Goal: Task Accomplishment & Management: Use online tool/utility

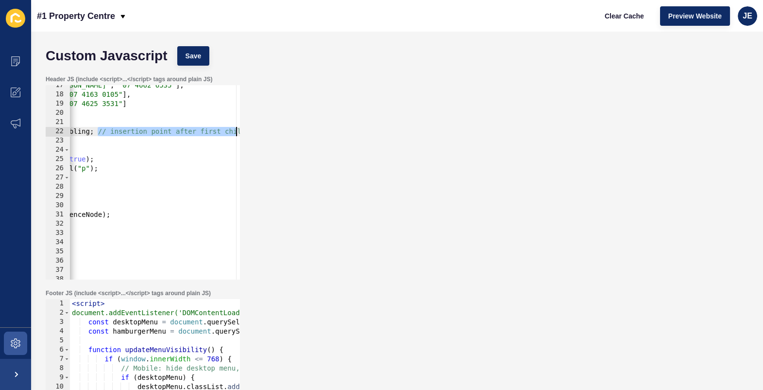
scroll to position [0, 170]
drag, startPoint x: 220, startPoint y: 133, endPoint x: 288, endPoint y: 131, distance: 68.1
click at [288, 131] on div "Header JS (include <script>...</script> tags around plain JS) let referenceNode…" at bounding box center [397, 177] width 713 height 214
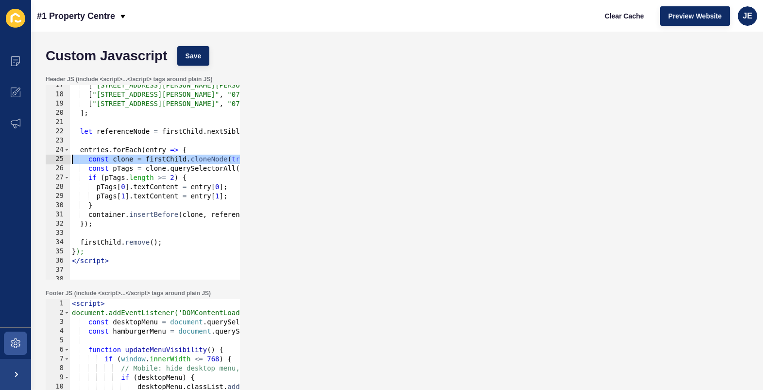
scroll to position [0, 0]
drag, startPoint x: 107, startPoint y: 161, endPoint x: 32, endPoint y: 158, distance: 75.4
click at [32, 158] on div "Custom Javascript Save Header JS (include <script>...</script> tags around plai…" at bounding box center [397, 211] width 732 height 358
type textarea "const clone = firstChild.cloneNode(true);"
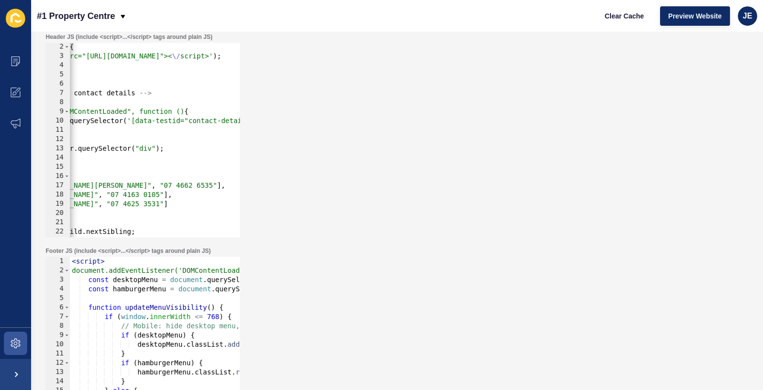
scroll to position [0, 122]
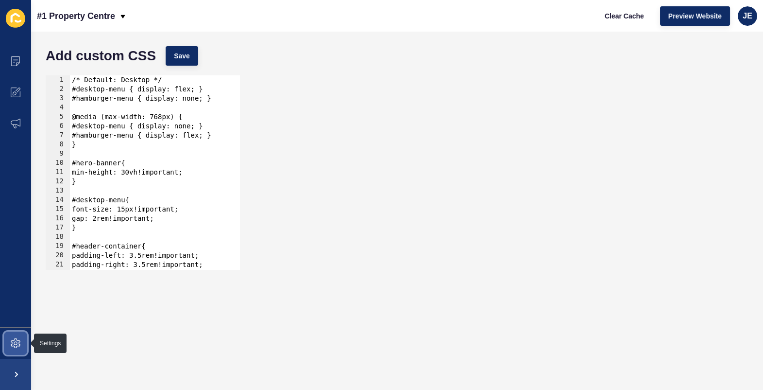
click at [19, 346] on icon at bounding box center [16, 343] width 10 height 10
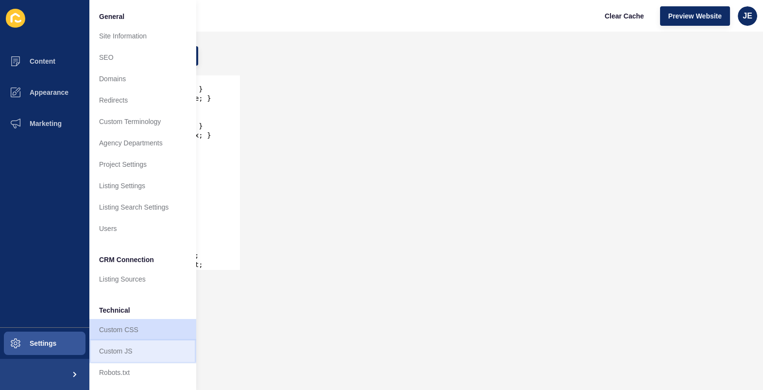
click at [116, 347] on link "Custom JS" at bounding box center [142, 350] width 107 height 21
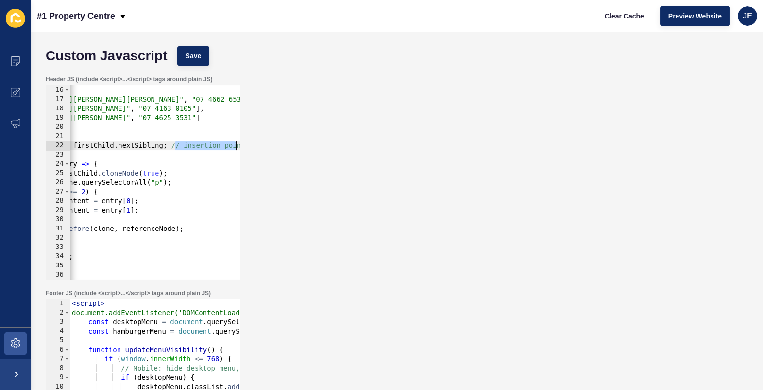
scroll to position [0, 170]
drag, startPoint x: 213, startPoint y: 146, endPoint x: 246, endPoint y: 147, distance: 33.1
click at [246, 147] on div "Header JS (include <script>...</script> tags around plain JS) let referenceNode…" at bounding box center [397, 177] width 713 height 214
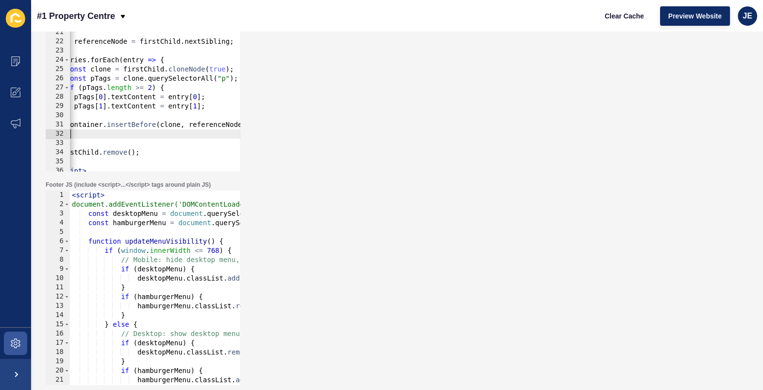
scroll to position [0, 22]
click at [134, 133] on div "const entries = [ [ "[STREET_ADDRESS][PERSON_NAME][PERSON_NAME]" , "07 4662 653…" at bounding box center [237, 78] width 379 height 213
drag, startPoint x: 134, startPoint y: 132, endPoint x: 82, endPoint y: 130, distance: 52.0
click at [82, 130] on div "const entries = [ [ "[STREET_ADDRESS][PERSON_NAME][PERSON_NAME]" , "07 4662 653…" at bounding box center [237, 78] width 379 height 213
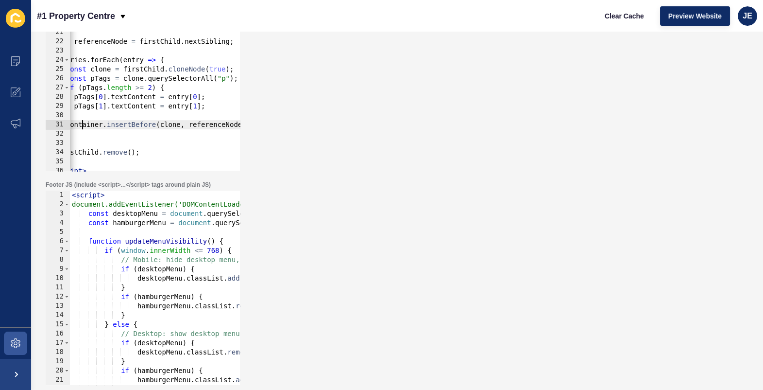
scroll to position [0, 0]
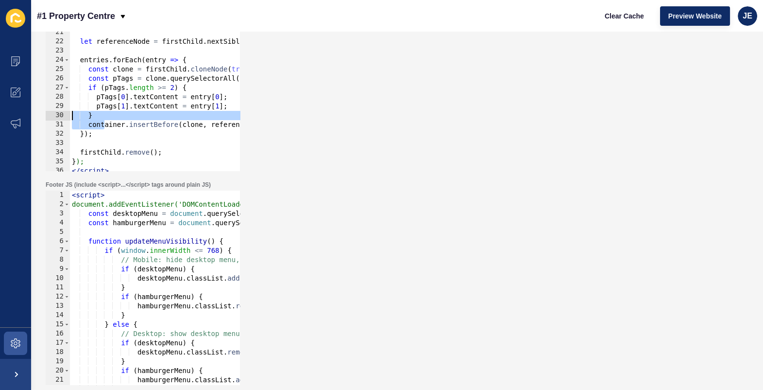
drag, startPoint x: 84, startPoint y: 122, endPoint x: 34, endPoint y: 118, distance: 50.3
click at [34, 118] on div "Custom Javascript Save Header JS (include <script>...</script> tags around plai…" at bounding box center [397, 211] width 732 height 358
type textarea "} container.insertBefore(clone, referenceNode);"
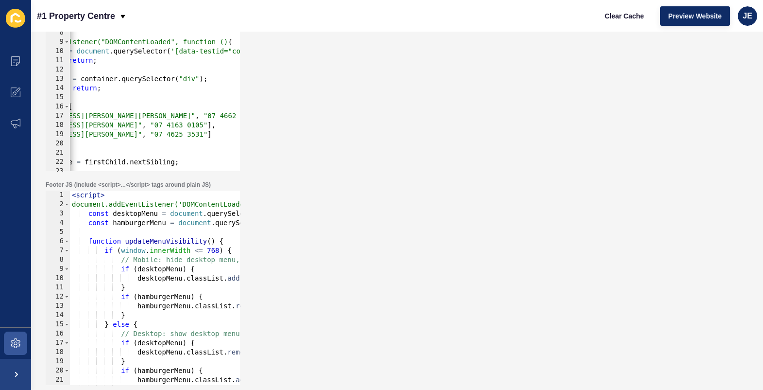
scroll to position [0, 79]
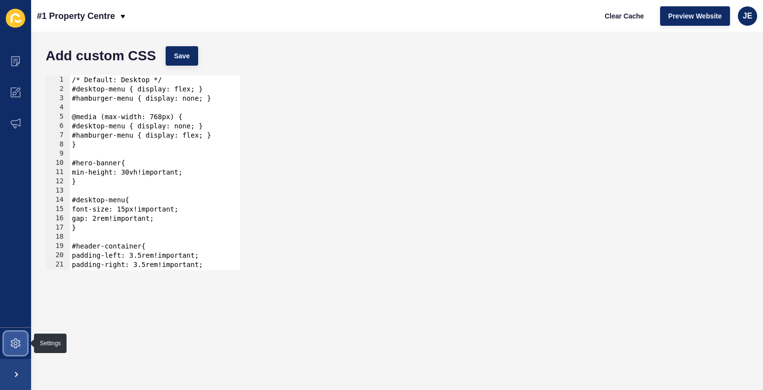
click at [19, 346] on icon at bounding box center [16, 343] width 10 height 10
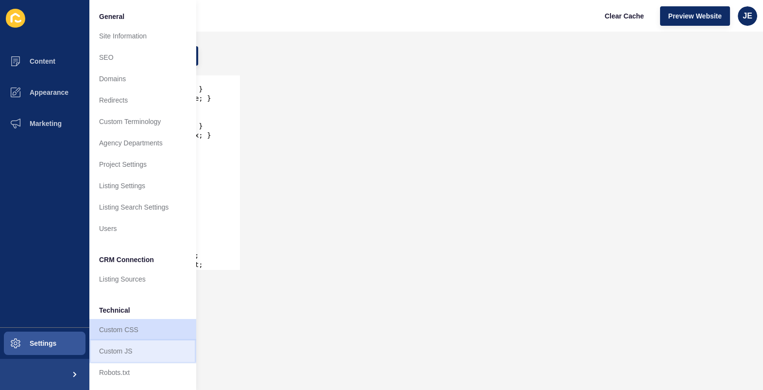
click at [114, 346] on link "Custom JS" at bounding box center [142, 350] width 107 height 21
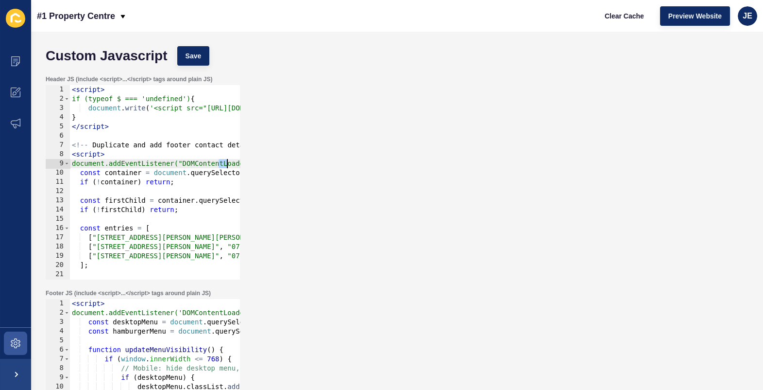
scroll to position [0, 77]
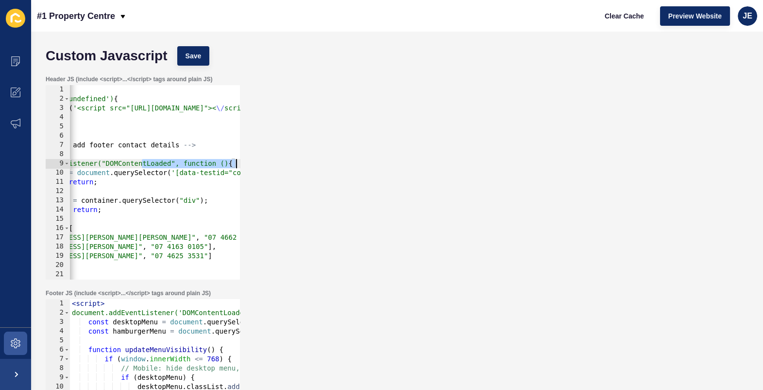
drag, startPoint x: 218, startPoint y: 162, endPoint x: 250, endPoint y: 162, distance: 31.6
click at [250, 162] on div "Header JS (include <script>...</script> tags around plain JS) document.addEvent…" at bounding box center [397, 177] width 713 height 214
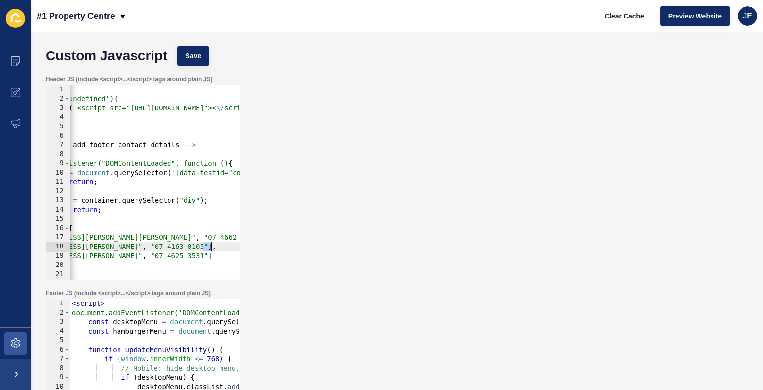
scroll to position [0, 126]
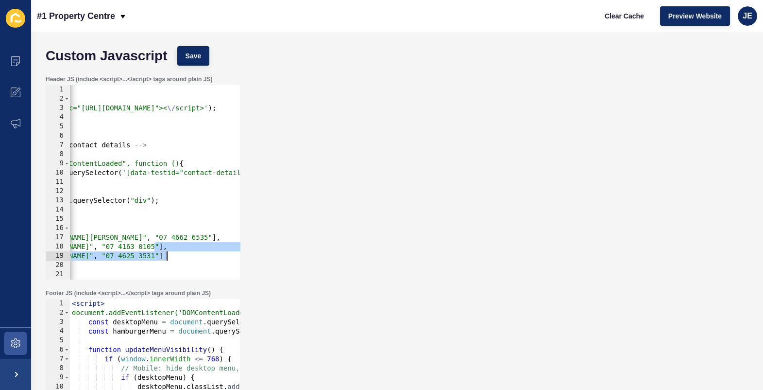
drag, startPoint x: 204, startPoint y: 251, endPoint x: 250, endPoint y: 251, distance: 45.7
click at [250, 251] on div "Header JS (include <script>...</script> tags around plain JS) document.addEvent…" at bounding box center [397, 177] width 713 height 214
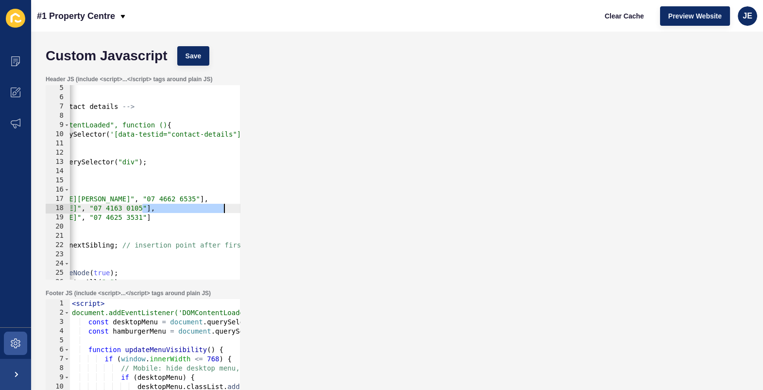
scroll to position [0, 139]
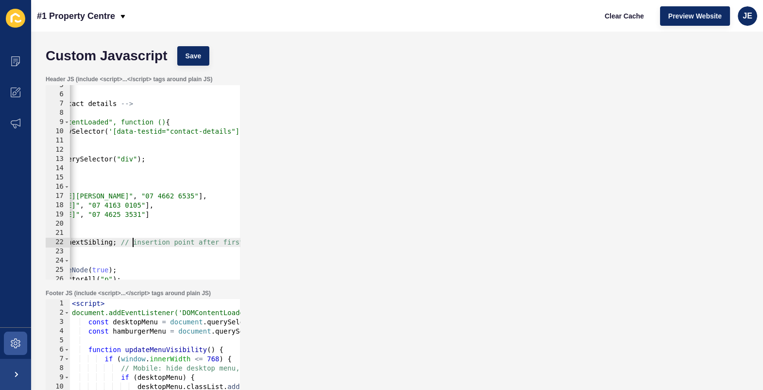
click at [132, 242] on div "</ script > <!-- Duplicate and add footer contact details --> < script > docume…" at bounding box center [120, 187] width 379 height 213
drag, startPoint x: 120, startPoint y: 242, endPoint x: 221, endPoint y: 241, distance: 100.6
click at [221, 241] on div "</ script > <!-- Duplicate and add footer contact details --> < script > docume…" at bounding box center [120, 187] width 379 height 213
type textarea "let referenceNode = firstChild.nextSibling; first child"
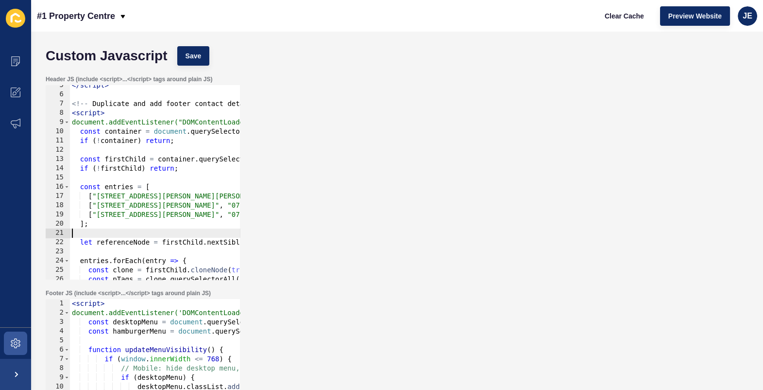
scroll to position [0, 0]
click at [167, 233] on div "</ script > <!-- Duplicate and add footer contact details --> < script > docume…" at bounding box center [259, 187] width 379 height 213
drag, startPoint x: 190, startPoint y: 240, endPoint x: 264, endPoint y: 247, distance: 74.3
click at [264, 247] on div "Header JS (include <script>...</script> tags around plain JS) 5 6 7 8 9 10 11 1…" at bounding box center [397, 177] width 713 height 214
click at [212, 240] on div "</ script > <!-- Duplicate and add footer contact details --> < script > docume…" at bounding box center [259, 187] width 379 height 213
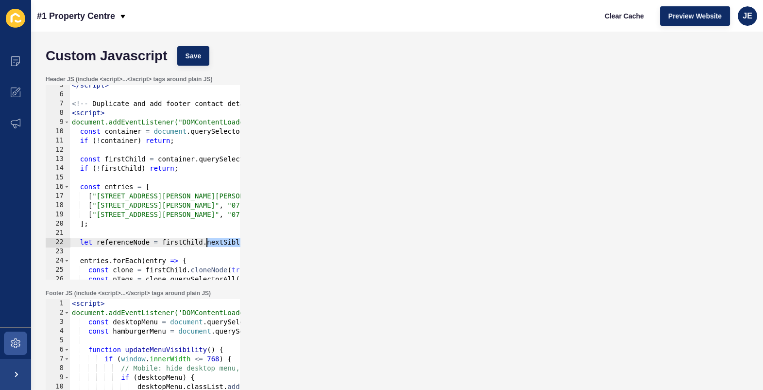
scroll to position [0, 68]
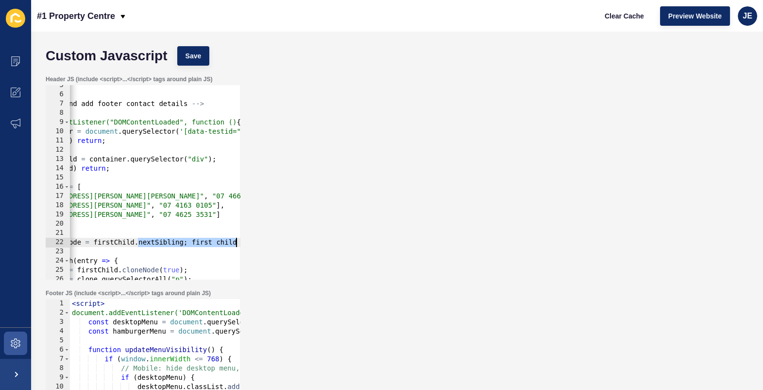
drag, startPoint x: 212, startPoint y: 240, endPoint x: 251, endPoint y: 242, distance: 39.0
click at [251, 242] on div "Header JS (include <script>...</script> tags around plain JS) let referenceNode…" at bounding box center [397, 177] width 713 height 214
click at [229, 242] on div "</ script > <!-- Duplicate and add footer contact details --> < script > docume…" at bounding box center [190, 187] width 379 height 213
type textarea "let referenceNode = firstChild.nextSibling;"
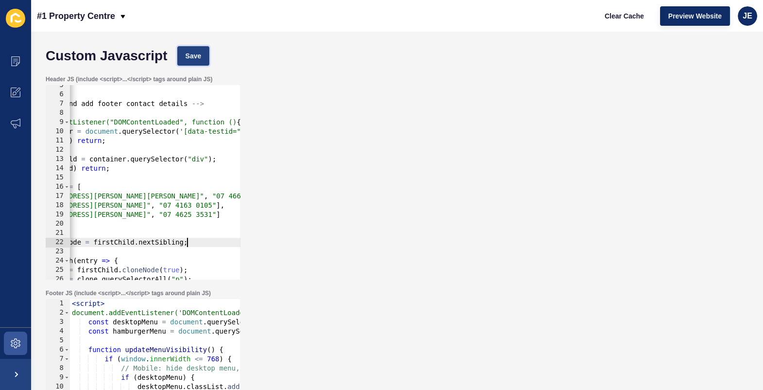
click at [191, 52] on span "Save" at bounding box center [194, 56] width 16 height 10
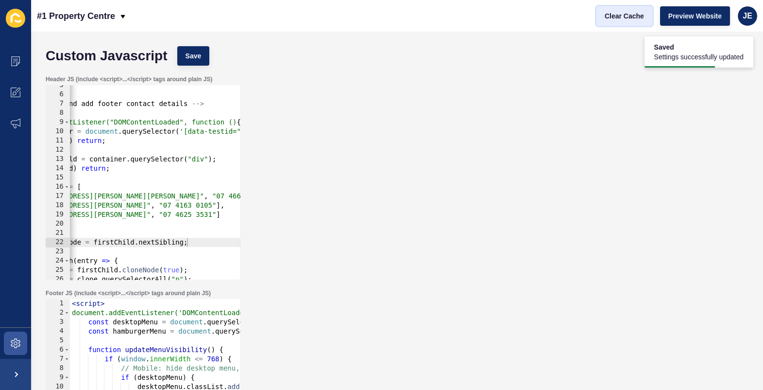
click at [637, 19] on span "Clear Cache" at bounding box center [624, 16] width 39 height 10
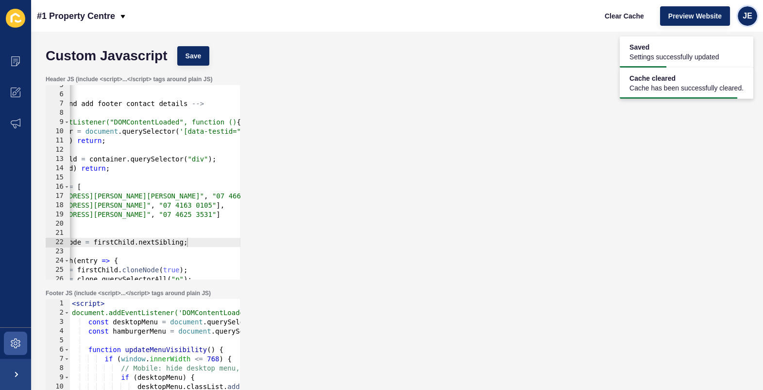
click at [750, 18] on span "JE" at bounding box center [748, 16] width 10 height 10
click at [749, 14] on span "JE" at bounding box center [748, 16] width 10 height 10
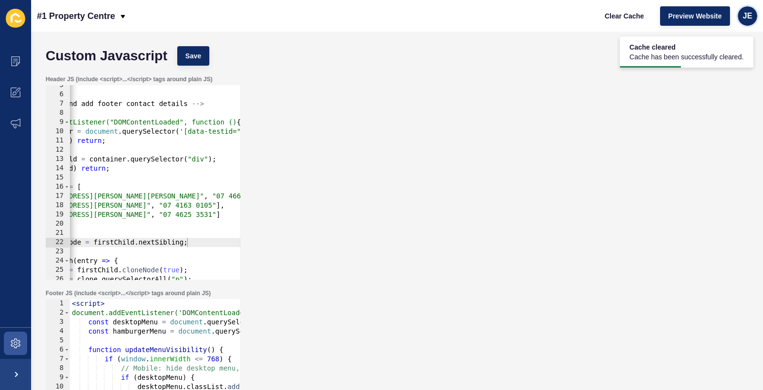
click at [749, 14] on span "JE" at bounding box center [748, 16] width 10 height 10
click at [715, 86] on link "Logout" at bounding box center [725, 80] width 71 height 21
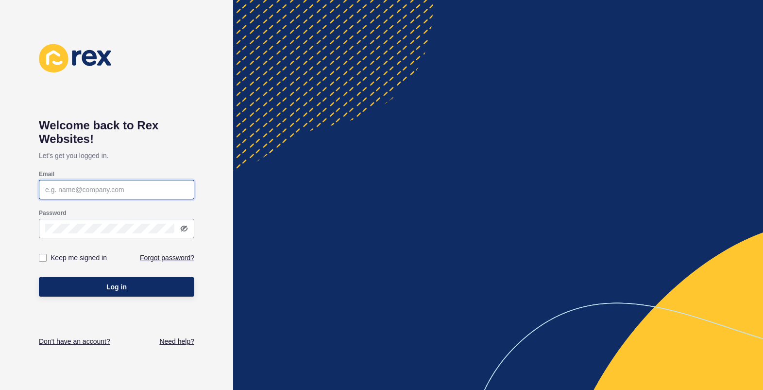
type input "[EMAIL_ADDRESS][PERSON_NAME][DOMAIN_NAME]"
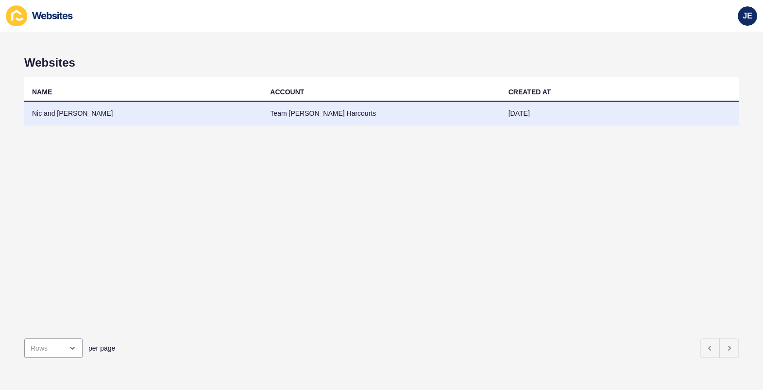
click at [178, 106] on td "Nic and [PERSON_NAME]" at bounding box center [143, 114] width 238 height 24
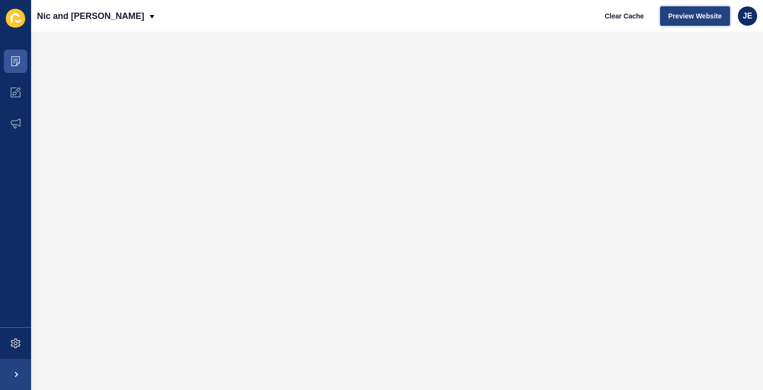
click at [682, 16] on span "Preview Website" at bounding box center [695, 16] width 53 height 10
click at [23, 70] on span at bounding box center [15, 61] width 31 height 31
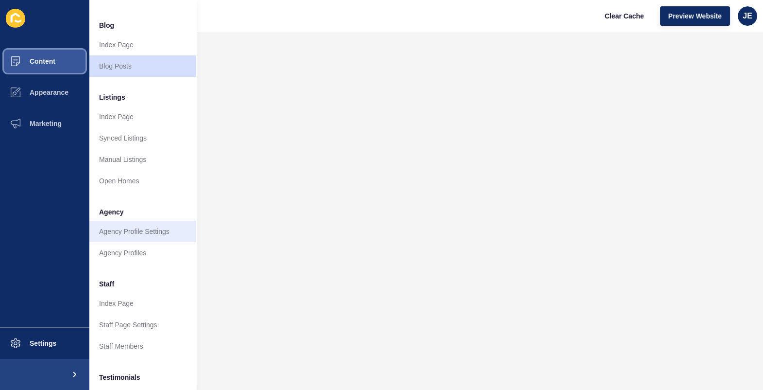
scroll to position [80, 0]
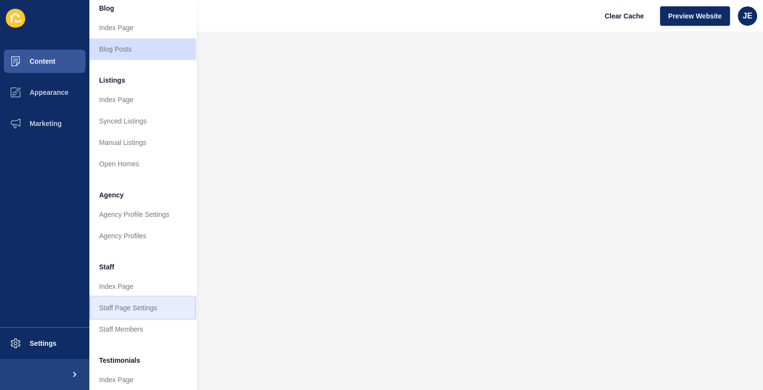
click at [126, 308] on link "Staff Page Settings" at bounding box center [142, 307] width 107 height 21
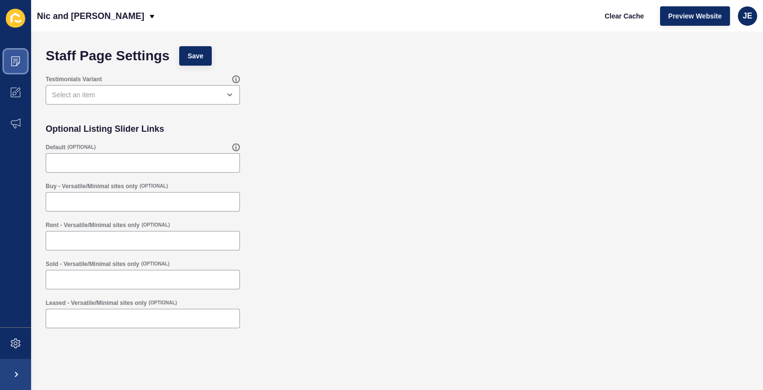
click at [18, 65] on icon at bounding box center [16, 61] width 10 height 10
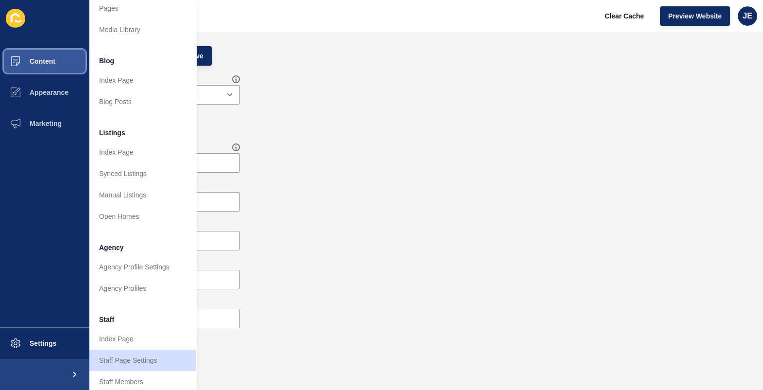
scroll to position [57, 0]
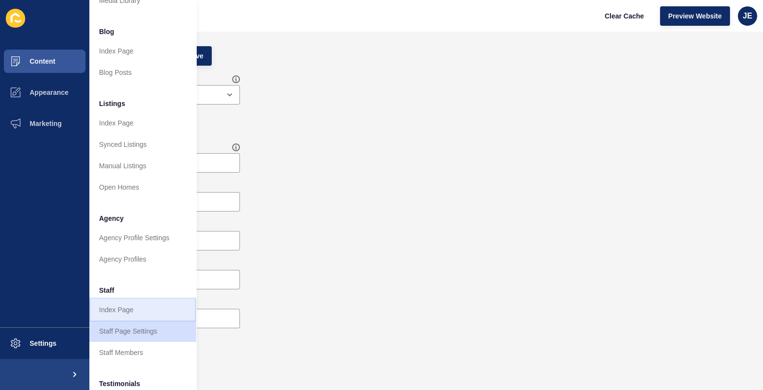
click at [134, 311] on link "Index Page" at bounding box center [142, 309] width 107 height 21
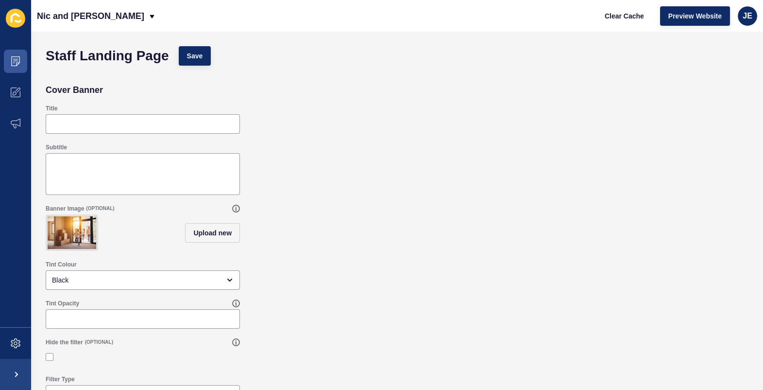
scroll to position [58, 0]
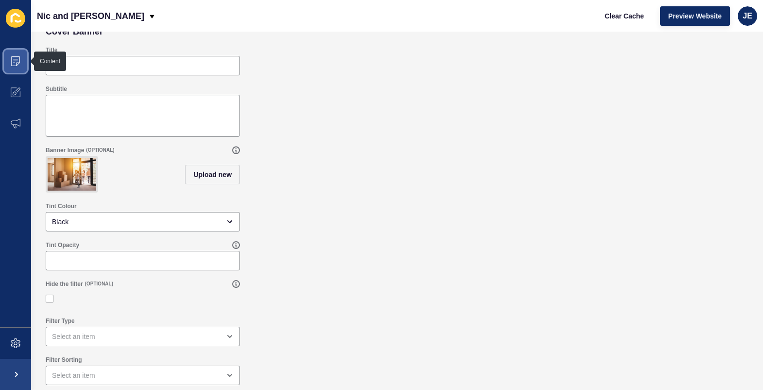
click at [22, 49] on span at bounding box center [15, 61] width 31 height 31
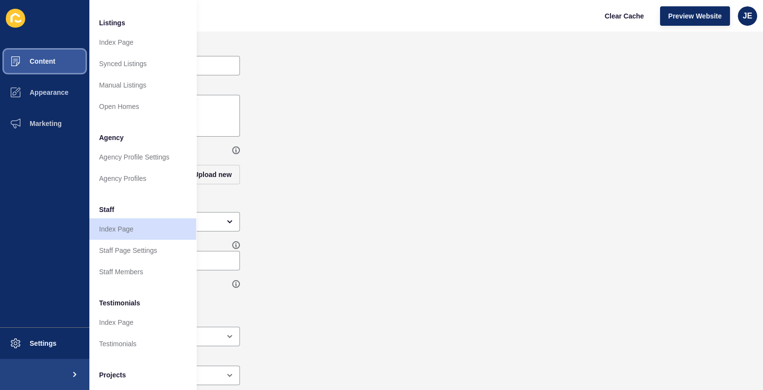
scroll to position [146, 0]
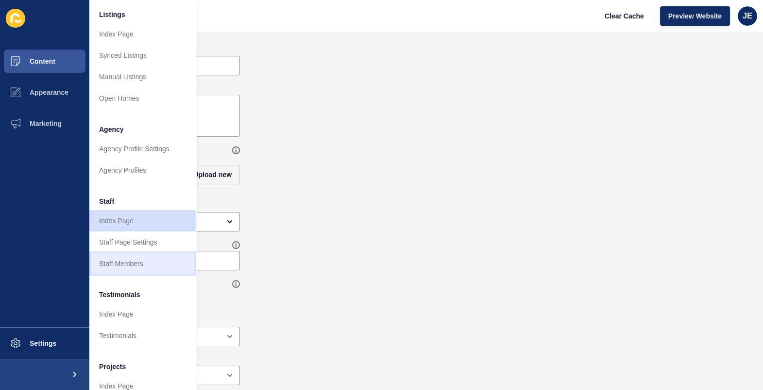
click at [131, 267] on link "Staff Members" at bounding box center [142, 263] width 107 height 21
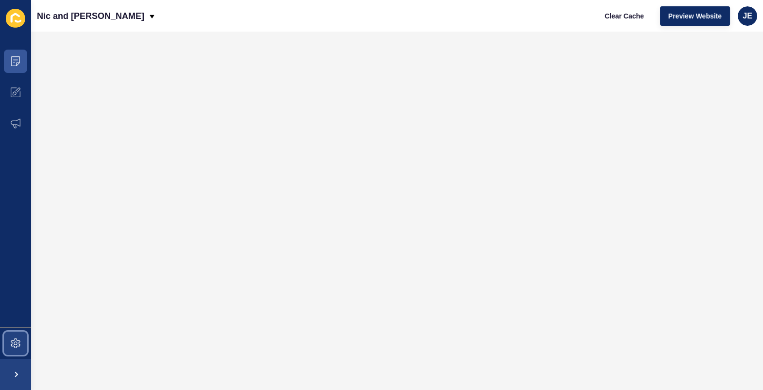
click at [17, 350] on span at bounding box center [15, 343] width 31 height 31
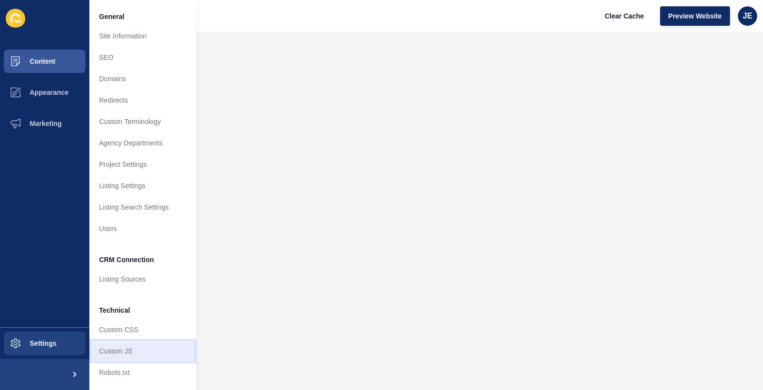
click at [109, 353] on link "Custom JS" at bounding box center [142, 350] width 107 height 21
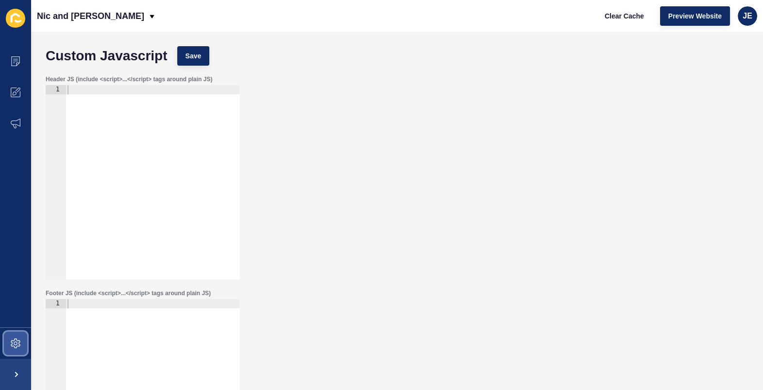
click at [17, 339] on icon at bounding box center [16, 343] width 10 height 10
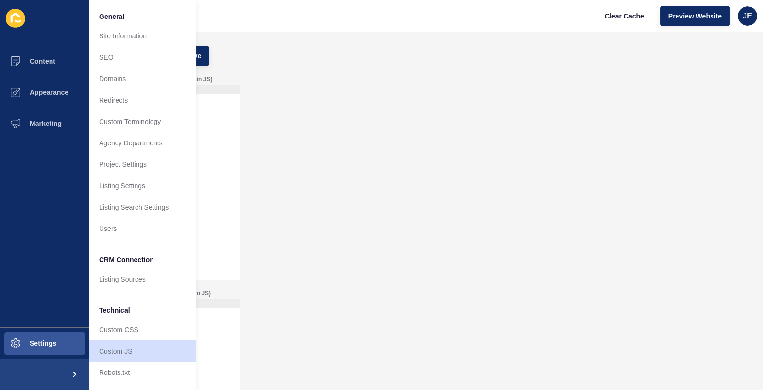
click at [116, 239] on ul "General Site Information SEO Domains Redirects Custom Terminology Agency Depart…" at bounding box center [142, 194] width 107 height 377
click at [124, 228] on link "Users" at bounding box center [142, 228] width 107 height 21
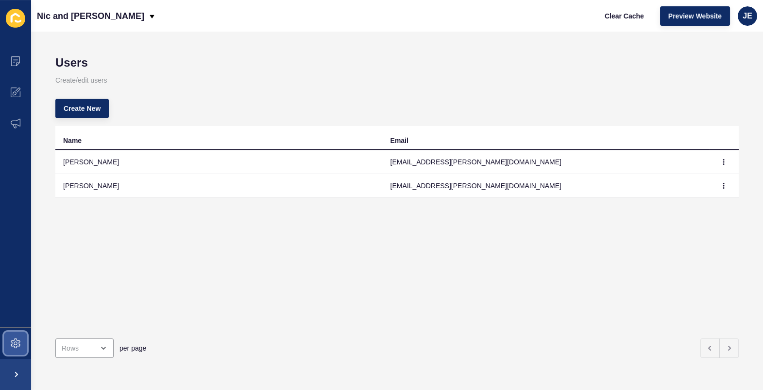
click at [21, 341] on span at bounding box center [15, 343] width 31 height 31
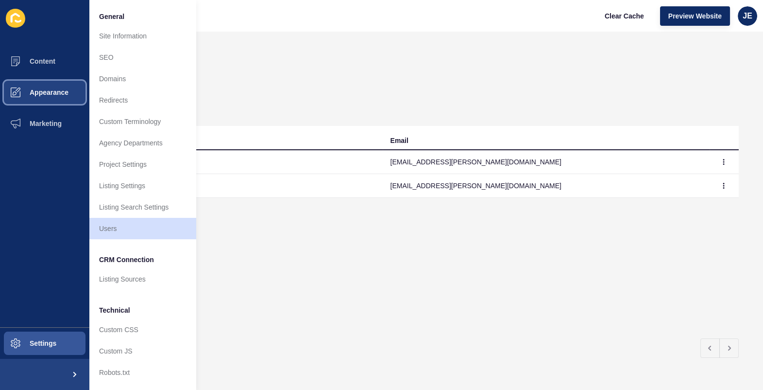
click at [52, 90] on span "Appearance" at bounding box center [34, 92] width 70 height 8
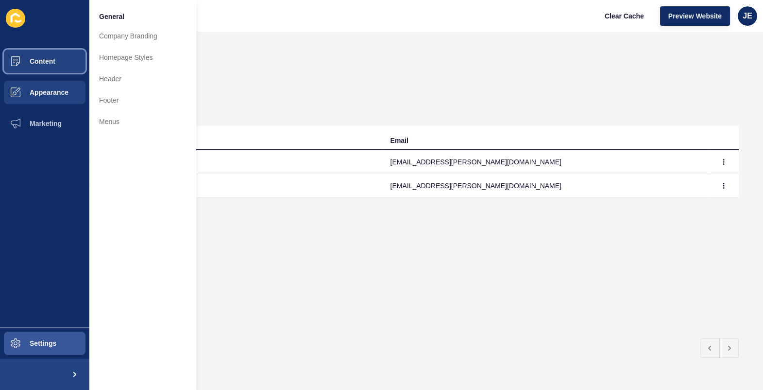
click at [58, 53] on button "Content" at bounding box center [44, 61] width 89 height 31
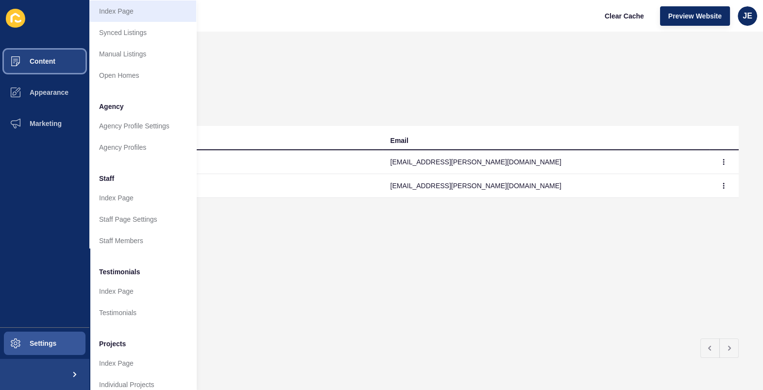
scroll to position [180, 0]
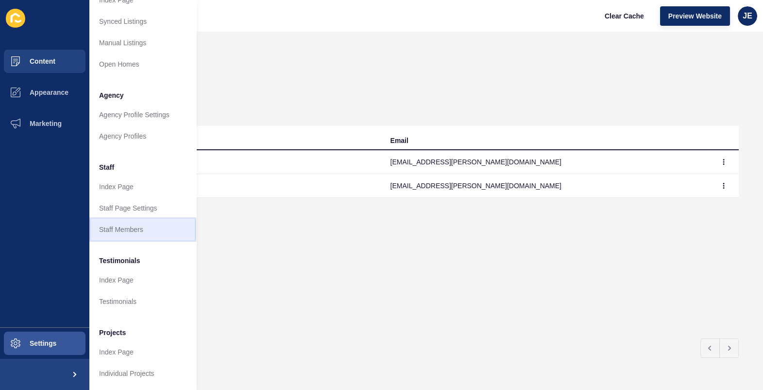
click at [136, 226] on link "Staff Members" at bounding box center [142, 229] width 107 height 21
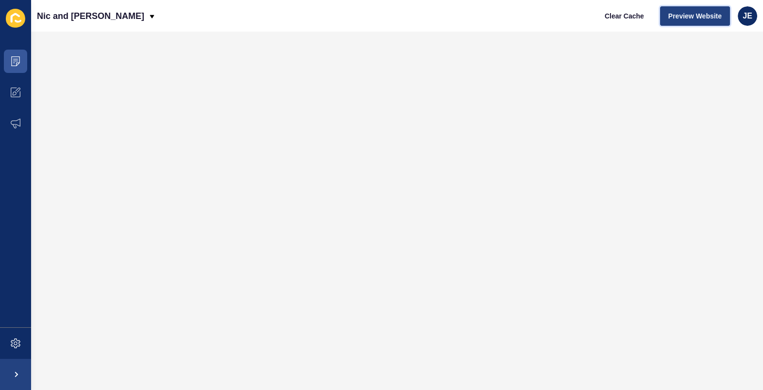
click at [687, 15] on span "Preview Website" at bounding box center [695, 16] width 53 height 10
click at [746, 20] on span "JE" at bounding box center [748, 16] width 10 height 10
click at [707, 85] on link "Logout" at bounding box center [725, 80] width 71 height 21
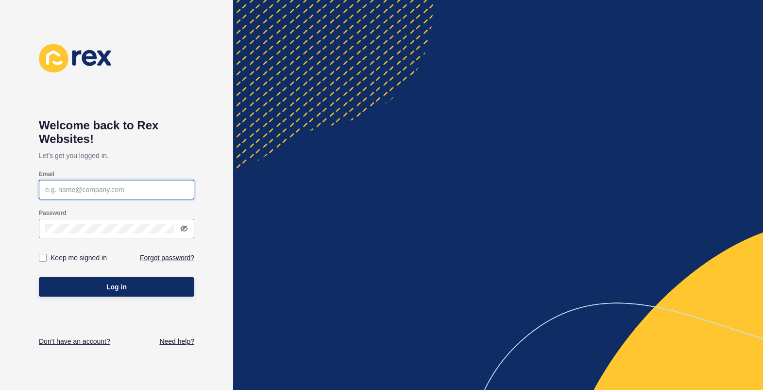
type input "[EMAIL_ADDRESS][PERSON_NAME][DOMAIN_NAME]"
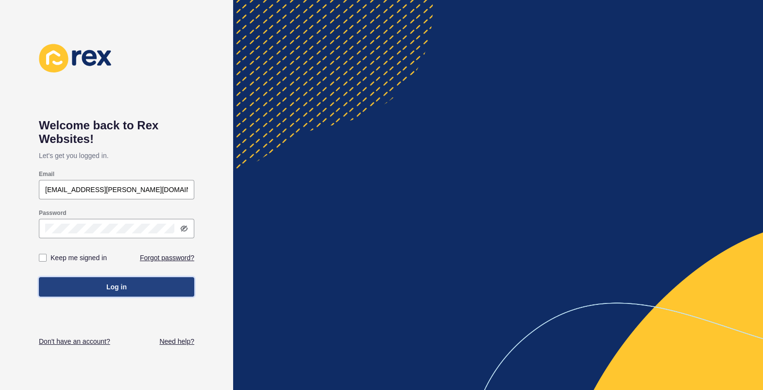
click at [133, 285] on button "Log in" at bounding box center [116, 286] width 155 height 19
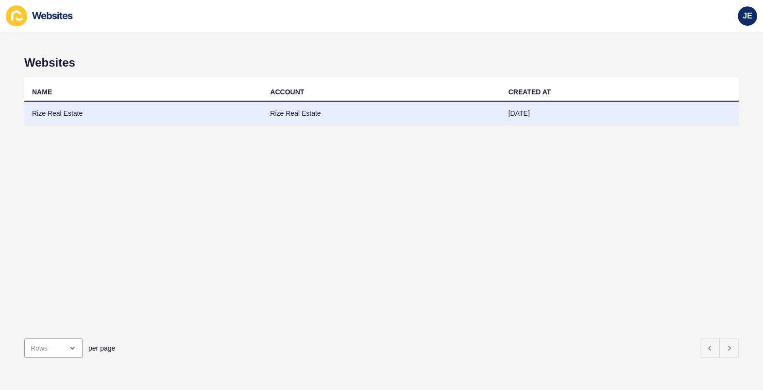
click at [216, 119] on td "Rize Real Estate" at bounding box center [143, 114] width 238 height 24
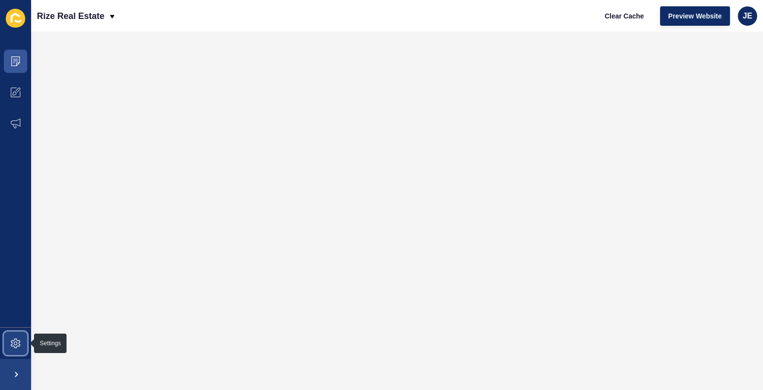
click at [18, 338] on icon at bounding box center [16, 343] width 10 height 10
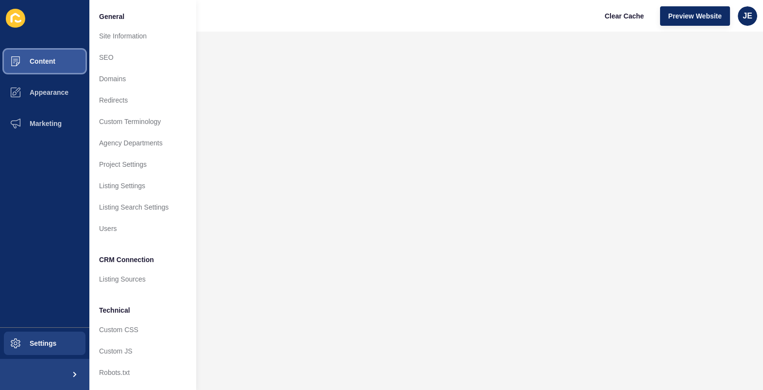
click at [54, 60] on span "Content" at bounding box center [27, 61] width 57 height 8
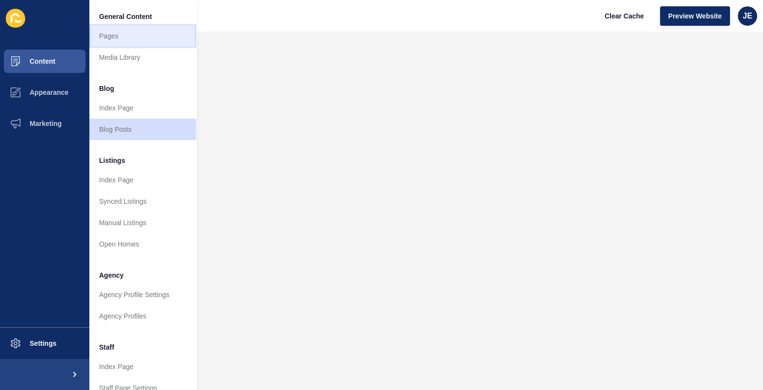
click at [115, 38] on link "Pages" at bounding box center [142, 35] width 107 height 21
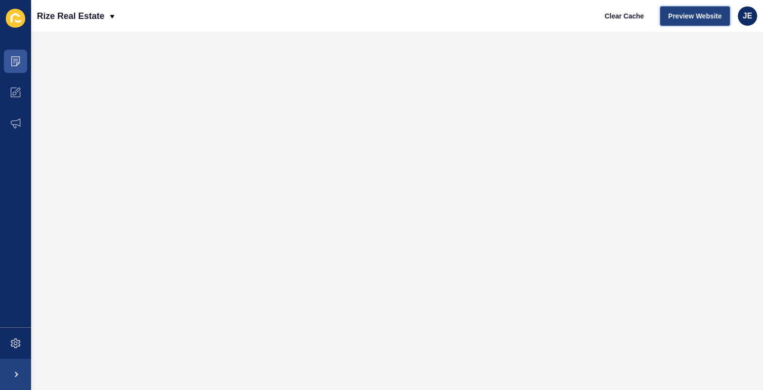
click at [679, 13] on span "Preview Website" at bounding box center [695, 16] width 53 height 10
click at [21, 62] on span at bounding box center [15, 61] width 31 height 31
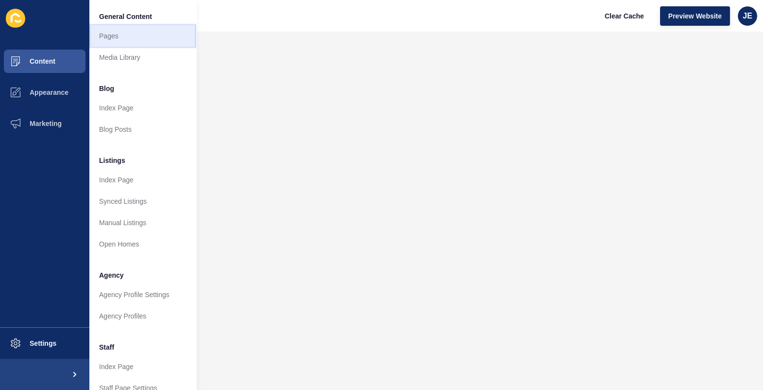
click at [124, 44] on link "Pages" at bounding box center [142, 35] width 107 height 21
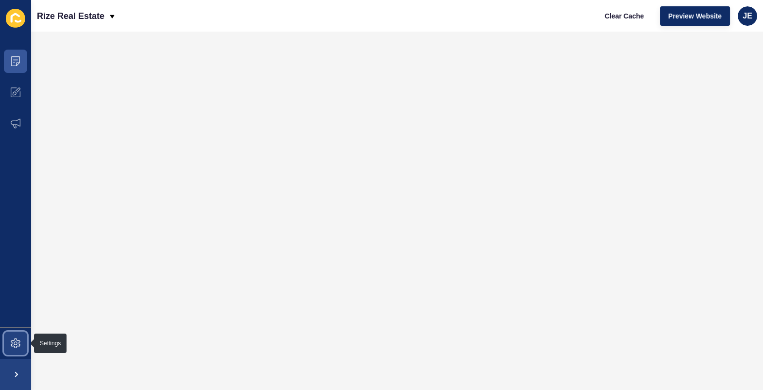
click at [17, 345] on icon at bounding box center [16, 343] width 10 height 10
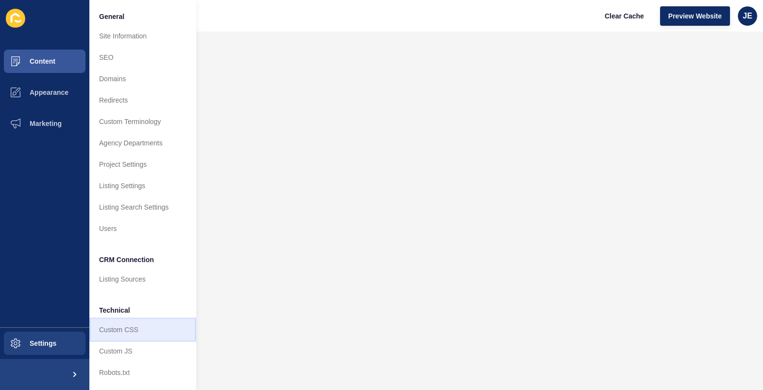
click at [103, 326] on link "Custom CSS" at bounding box center [142, 329] width 107 height 21
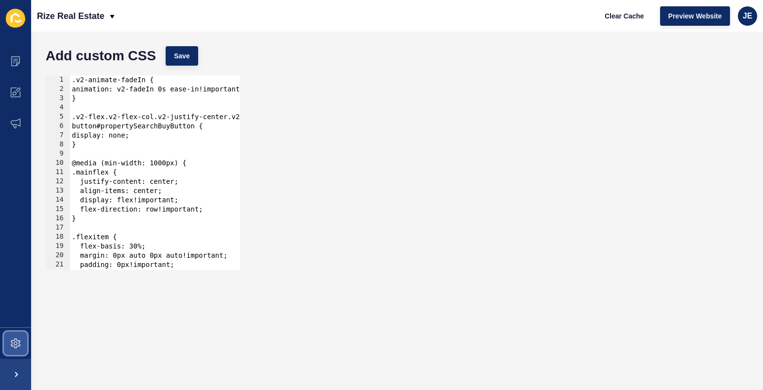
click at [27, 340] on span at bounding box center [15, 343] width 31 height 31
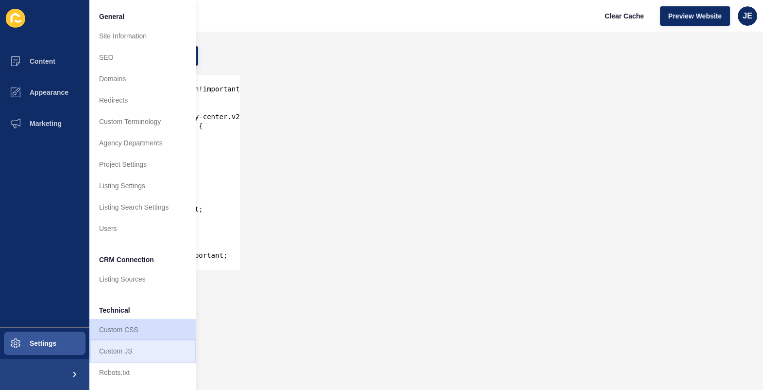
click at [120, 344] on link "Custom JS" at bounding box center [142, 350] width 107 height 21
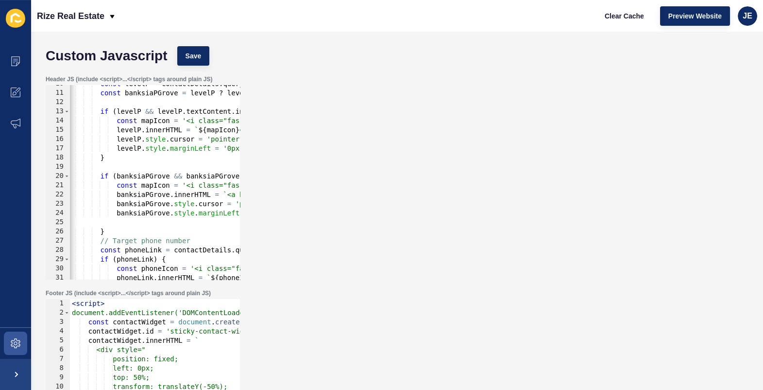
scroll to position [193, 0]
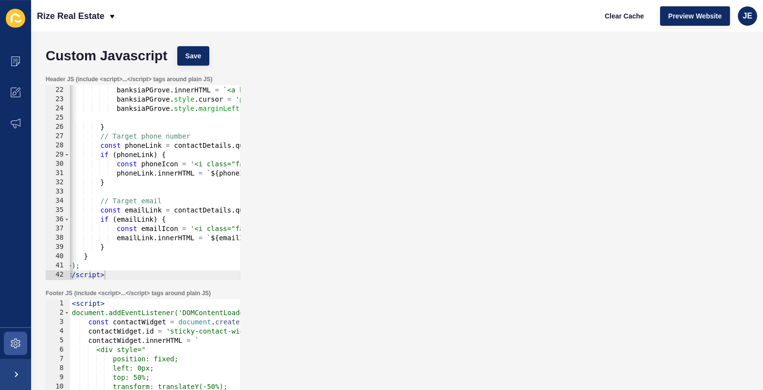
click at [139, 279] on div at bounding box center [517, 275] width 902 height 10
click at [126, 274] on div at bounding box center [517, 275] width 902 height 10
click at [104, 257] on div "const mapIcon = '<i class="fas fa-map-marker-alt" style="margin-right: 8px; col…" at bounding box center [517, 182] width 902 height 213
click at [114, 273] on div at bounding box center [517, 275] width 902 height 10
type textarea "</script>"
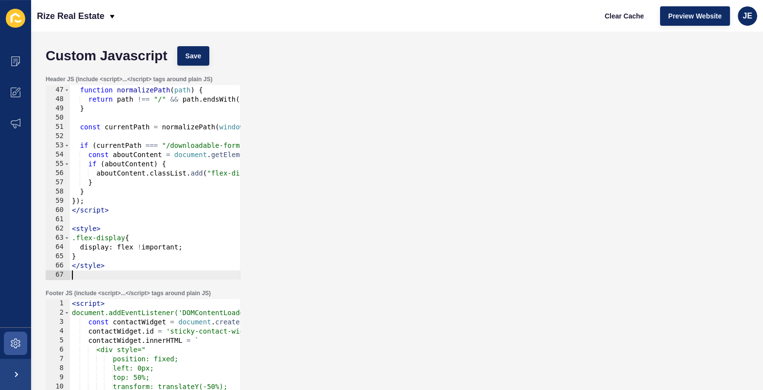
scroll to position [424, 0]
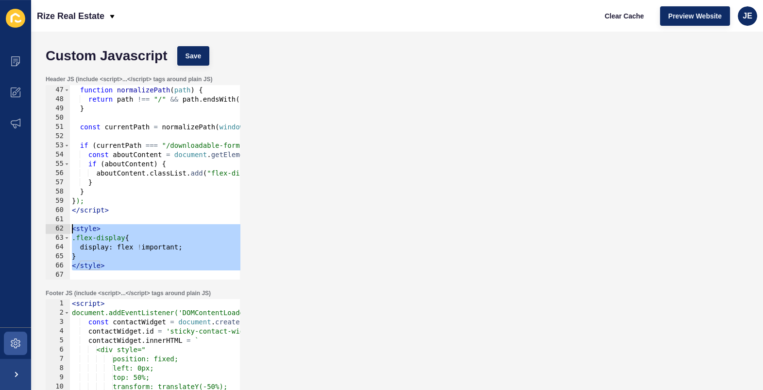
drag, startPoint x: 119, startPoint y: 271, endPoint x: 64, endPoint y: 230, distance: 68.1
click at [64, 230] on div "46 47 48 49 50 51 52 53 54 55 56 57 58 59 60 61 62 63 64 65 66 67 // Normalize …" at bounding box center [143, 182] width 194 height 194
type textarea "<style> .flex-display {"
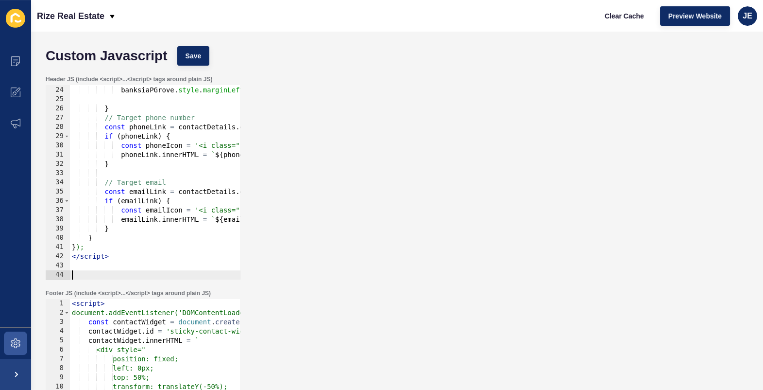
type textarea "</script>"
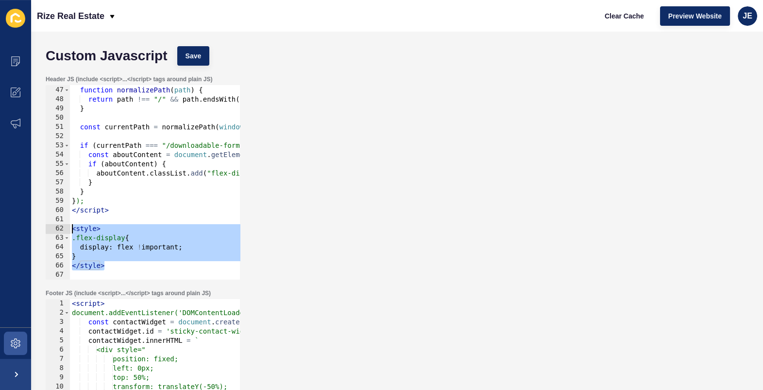
drag, startPoint x: 119, startPoint y: 265, endPoint x: 69, endPoint y: 225, distance: 64.0
click at [68, 225] on div "46 47 48 49 50 51 52 53 54 55 56 57 58 59 60 61 62 63 64 65 66 67 // Normalize …" at bounding box center [143, 182] width 194 height 194
type textarea "<style> .flex-display {"
click at [122, 272] on div at bounding box center [521, 275] width 902 height 10
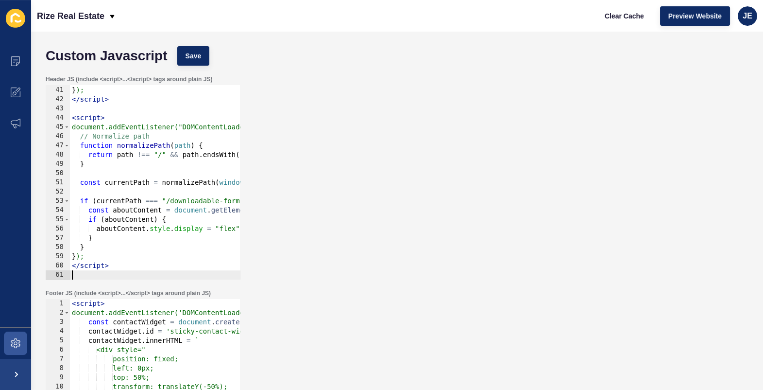
scroll to position [369, 0]
click at [195, 58] on span "Save" at bounding box center [194, 56] width 16 height 10
click at [621, 13] on span "Clear Cache" at bounding box center [624, 16] width 39 height 10
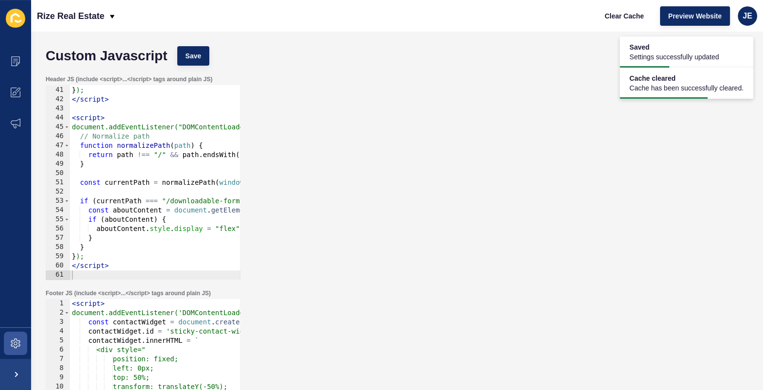
click at [185, 232] on div "} } ); </ script > < script > document.addEventListener("DOMContentLoaded", fun…" at bounding box center [521, 182] width 902 height 213
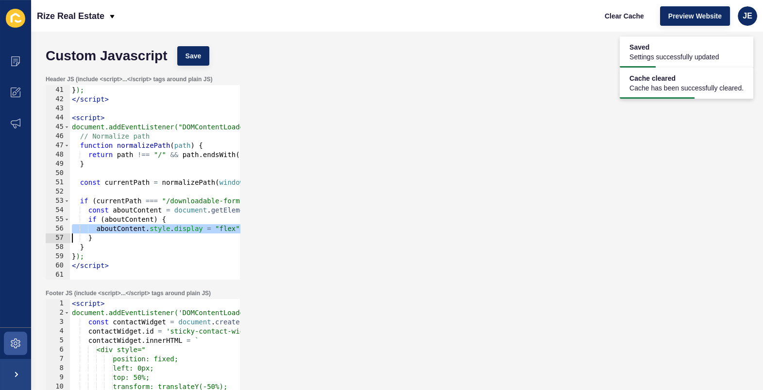
click at [185, 232] on div "} } ); </ script > < script > document.addEventListener("DOMContentLoaded", fun…" at bounding box center [521, 182] width 902 height 213
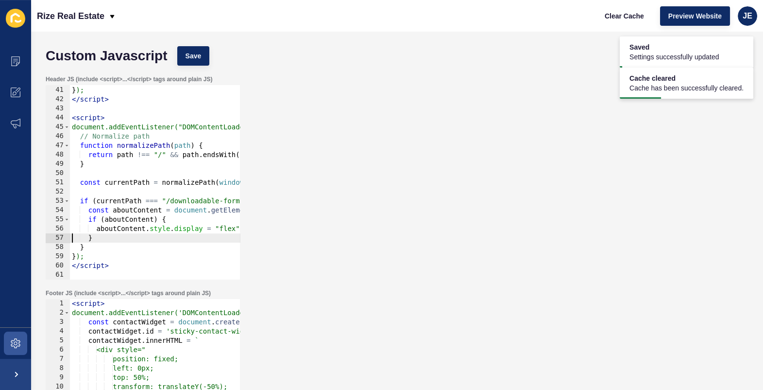
type textarea "}"
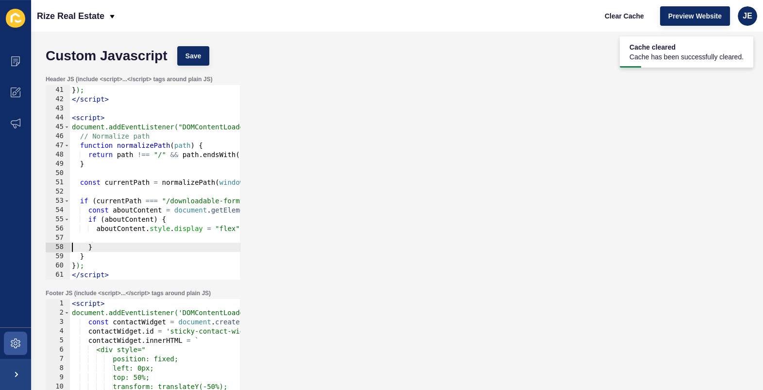
type textarea "}"
paste textarea "}"
type textarea "}"
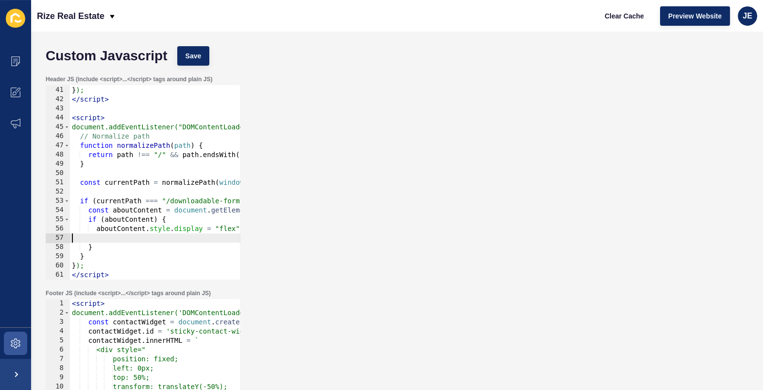
click at [154, 237] on div "} } ); </ script > < script > document.addEventListener("DOMContentLoaded", fun…" at bounding box center [521, 182] width 902 height 213
paste textarea "aboutContent.style.display = "flex";"
click at [190, 239] on div "} } ); </ script > < script > document.addEventListener("DOMContentLoaded", fun…" at bounding box center [521, 182] width 902 height 213
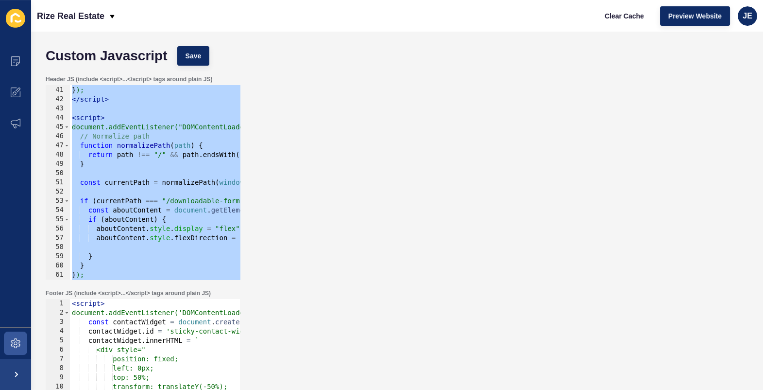
click at [195, 231] on div "} } ); </ script > < script > document.addEventListener("DOMContentLoaded", fun…" at bounding box center [521, 182] width 902 height 213
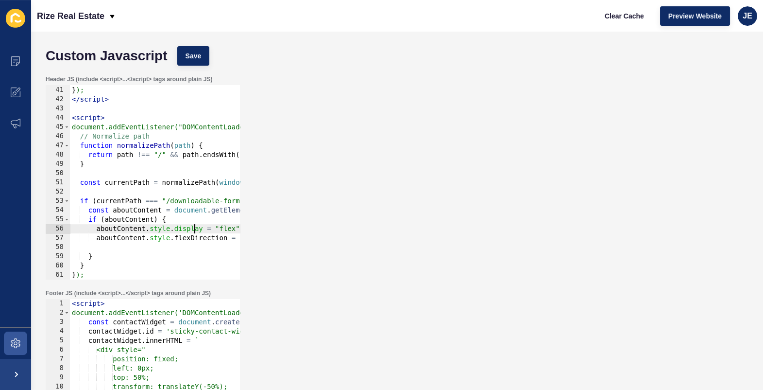
click at [210, 237] on div "} } ); </ script > < script > document.addEventListener("DOMContentLoaded", fun…" at bounding box center [521, 182] width 902 height 213
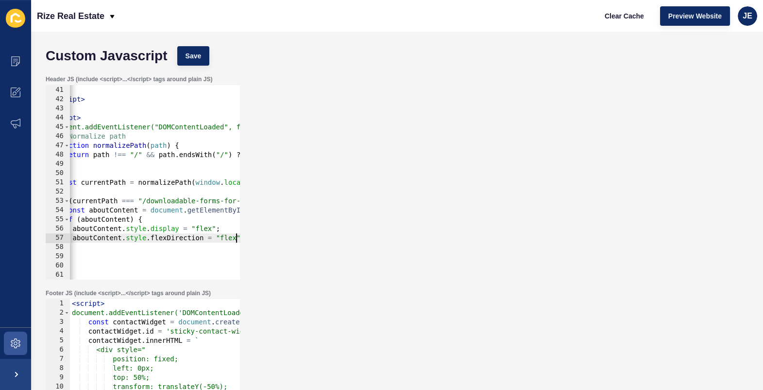
scroll to position [0, 27]
click at [221, 240] on div "} } ); </ script > < script > document.addEventListener("DOMContentLoaded", fun…" at bounding box center [493, 182] width 902 height 213
type textarea "aboutContent.style.flexDirection = "column";"
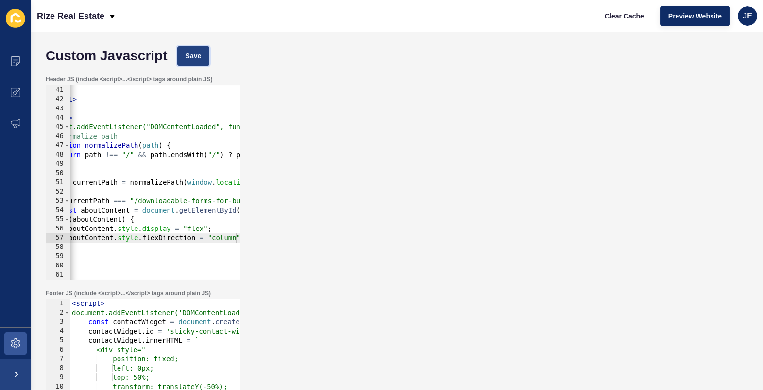
click at [197, 50] on button "Save" at bounding box center [193, 55] width 33 height 19
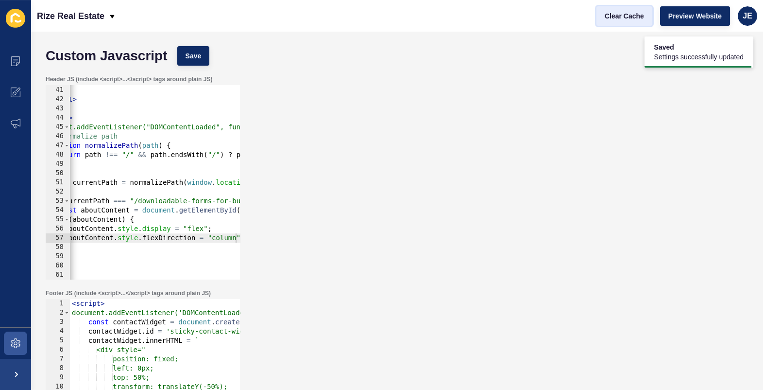
click at [623, 18] on span "Clear Cache" at bounding box center [624, 16] width 39 height 10
